Goal: Information Seeking & Learning: Learn about a topic

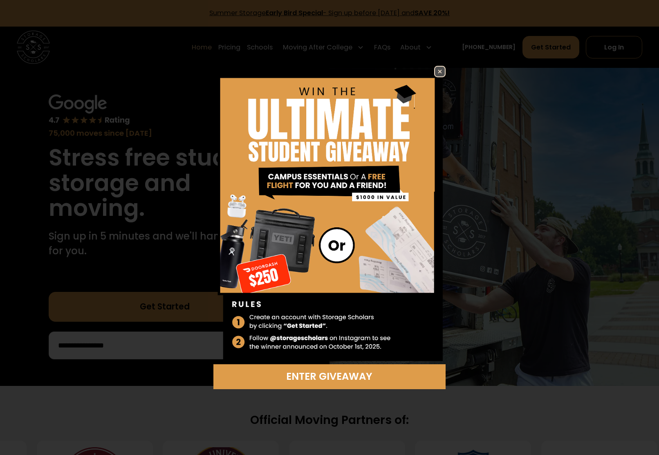
click at [439, 72] on img at bounding box center [440, 72] width 10 height 10
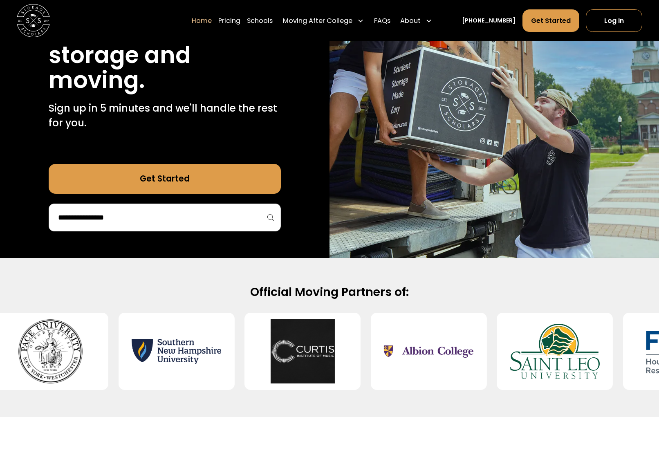
scroll to position [156, 0]
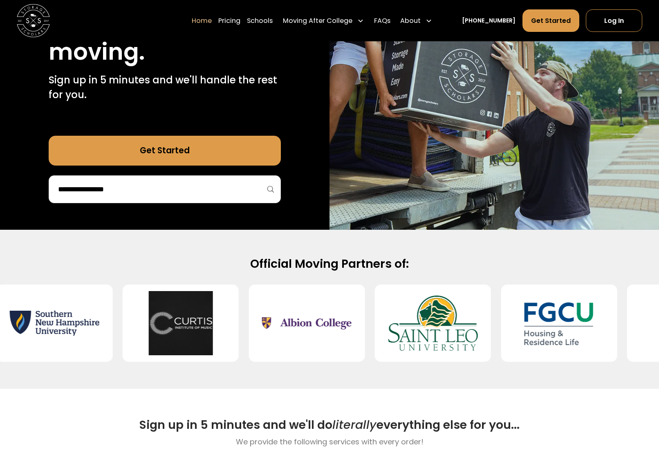
click at [268, 194] on input "search" at bounding box center [164, 189] width 215 height 14
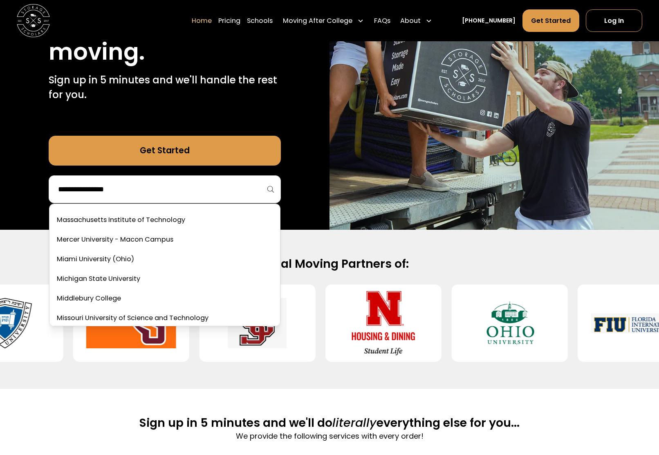
scroll to position [2135, 0]
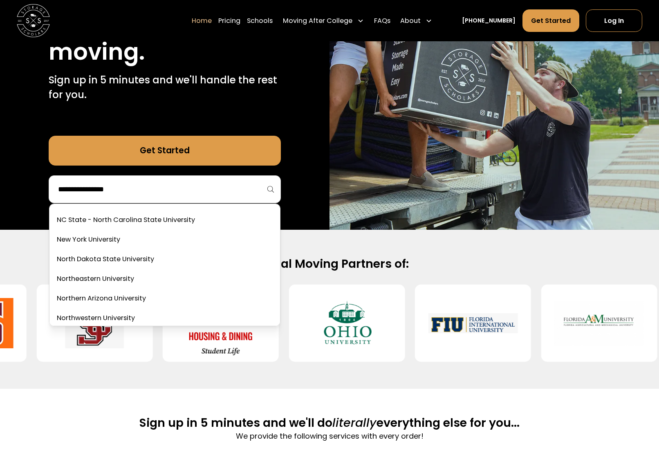
click at [310, 112] on div "75,000 moves since 2017 Stress free student storage and moving. Sign up in 5 mi…" at bounding box center [164, 71] width 329 height 318
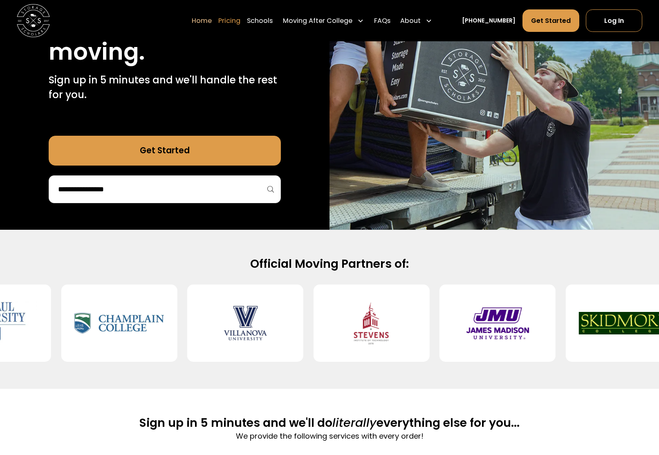
click at [240, 20] on link "Pricing" at bounding box center [229, 20] width 22 height 23
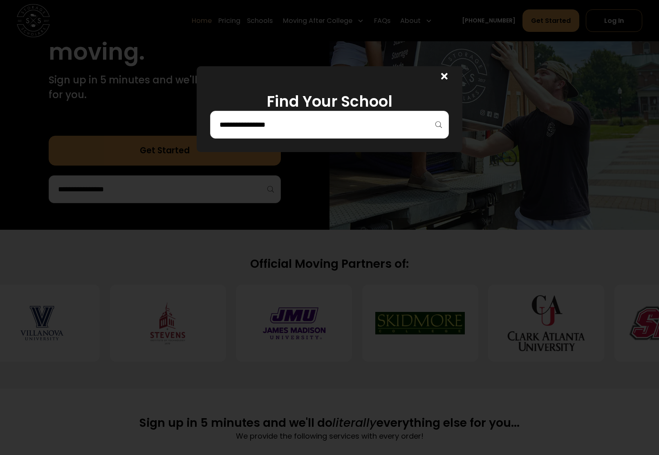
click at [389, 127] on input "search" at bounding box center [330, 125] width 222 height 14
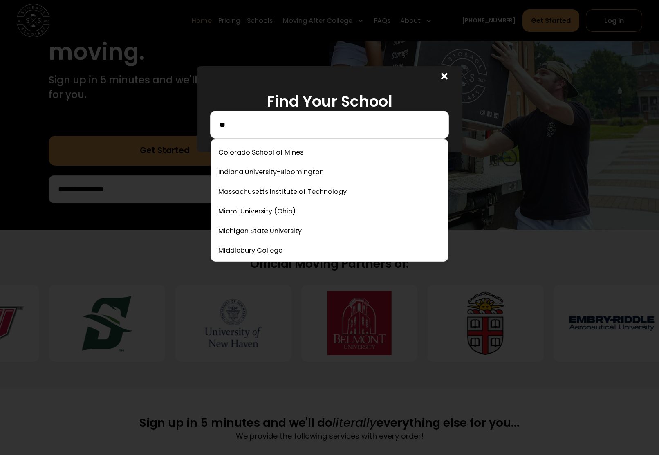
type input "*"
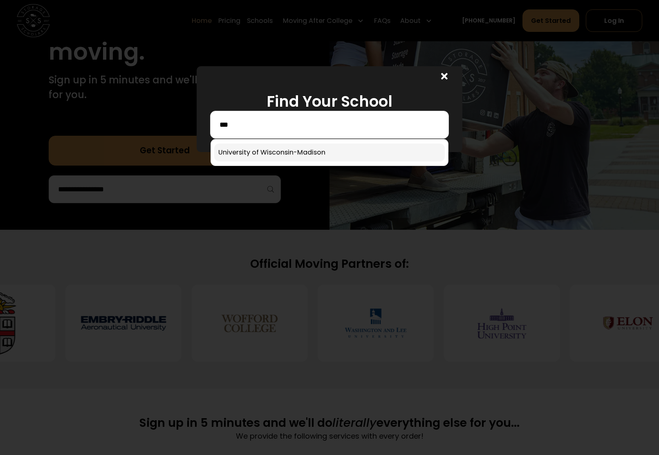
type input "***"
click at [323, 152] on link at bounding box center [329, 152] width 231 height 18
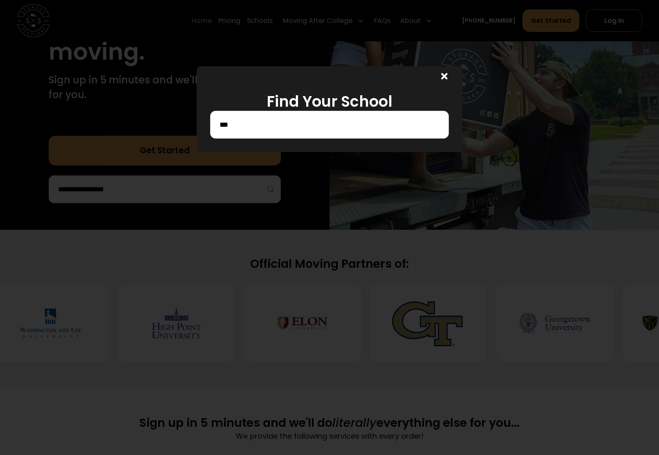
click at [280, 122] on input "***" at bounding box center [330, 125] width 222 height 14
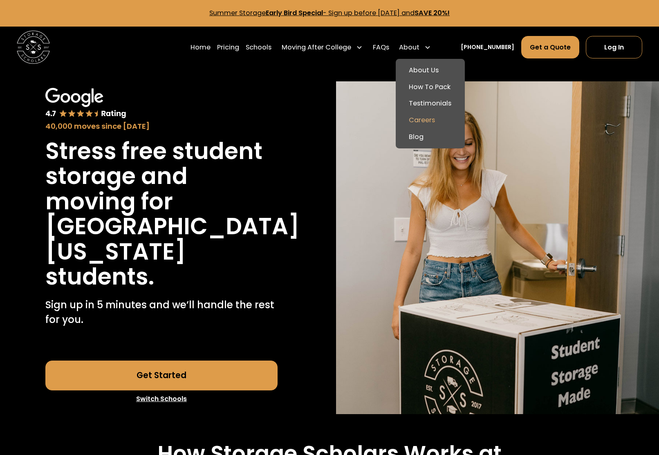
click at [443, 121] on link "Careers" at bounding box center [430, 120] width 63 height 17
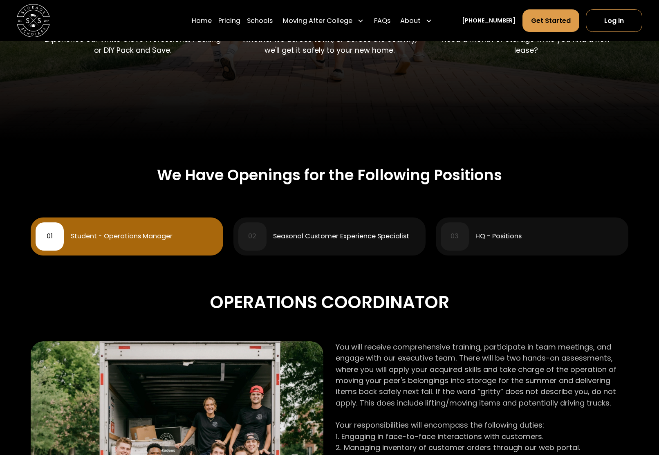
scroll to position [378, 0]
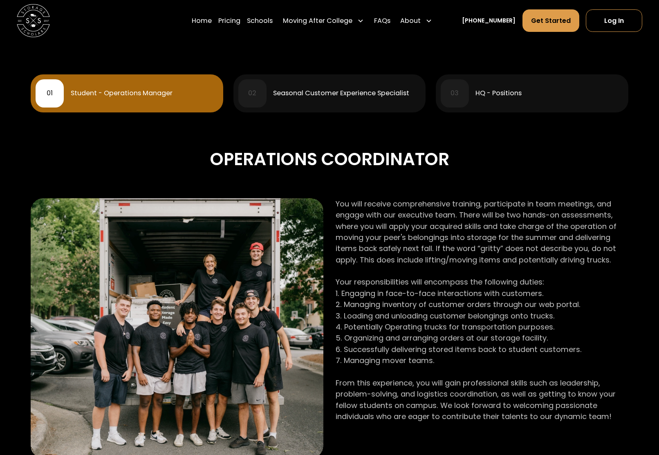
click at [333, 94] on div "Seasonal Customer Experience Specialist" at bounding box center [341, 93] width 136 height 7
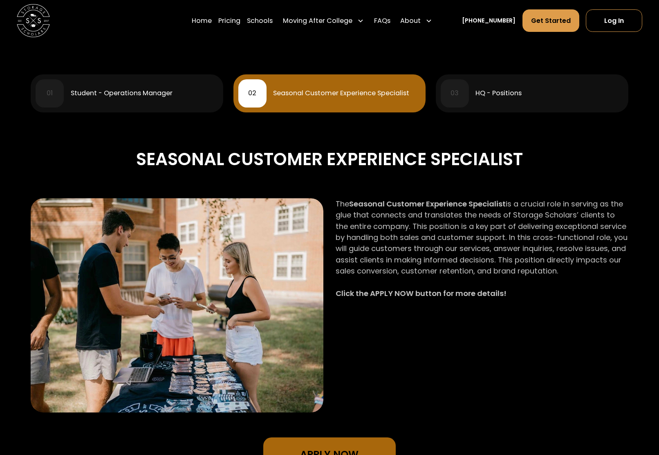
click at [494, 93] on div "HQ - Positions" at bounding box center [498, 93] width 46 height 7
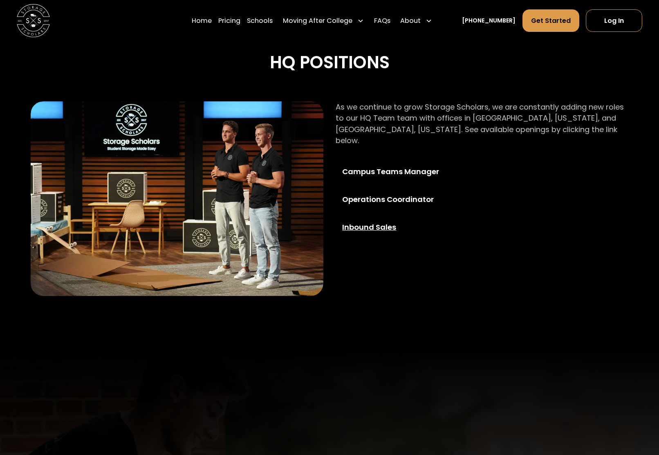
scroll to position [483, 0]
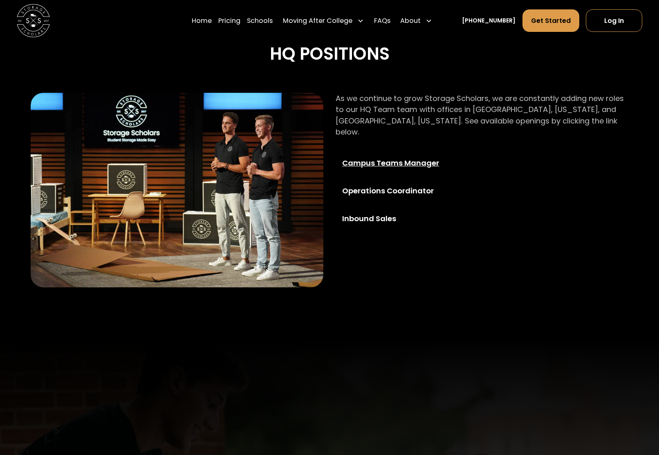
click at [385, 157] on div "Campus Teams Manager" at bounding box center [401, 162] width 119 height 11
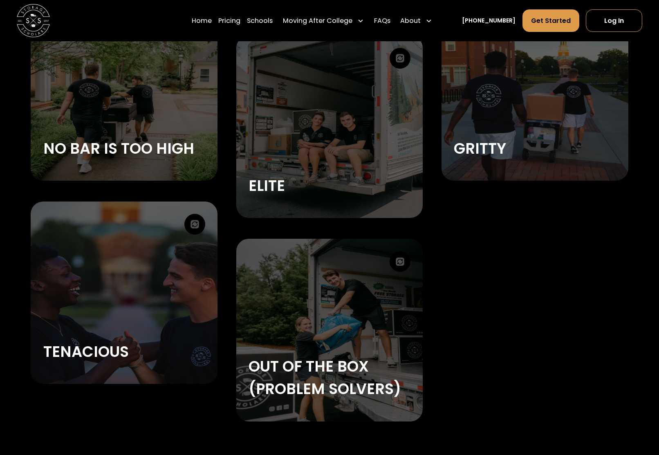
scroll to position [1645, 0]
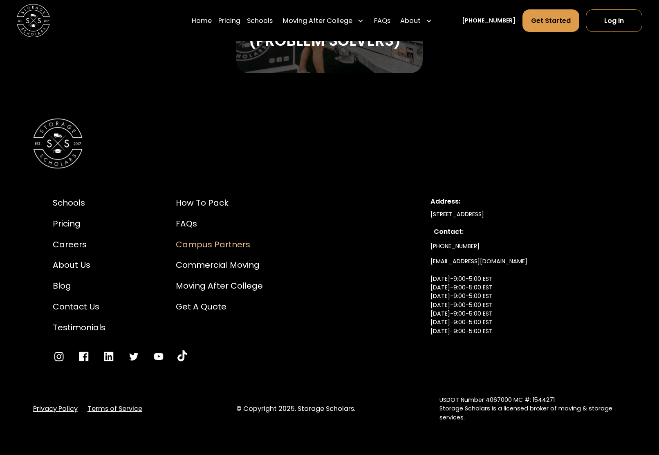
click at [211, 246] on div "Campus Partners" at bounding box center [219, 244] width 87 height 12
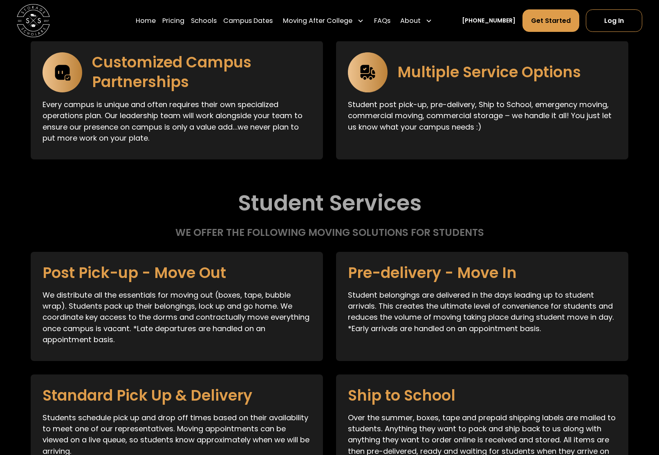
scroll to position [1651, 0]
